Goal: Navigation & Orientation: Find specific page/section

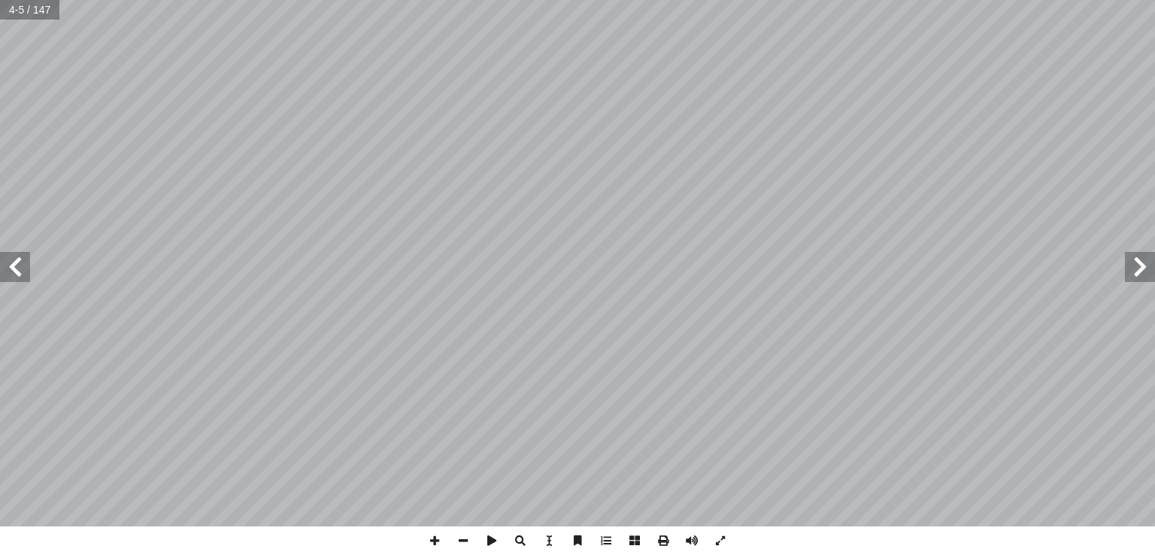
click at [8, 259] on span at bounding box center [15, 267] width 30 height 30
click at [12, 263] on span at bounding box center [15, 267] width 30 height 30
